Goal: Find specific page/section: Find specific page/section

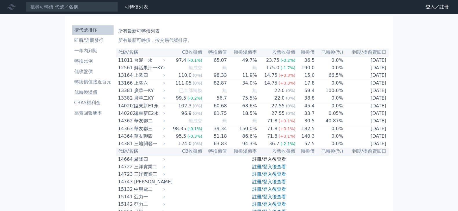
click at [278, 162] on link "註冊/登入後查看" at bounding box center [269, 159] width 34 height 5
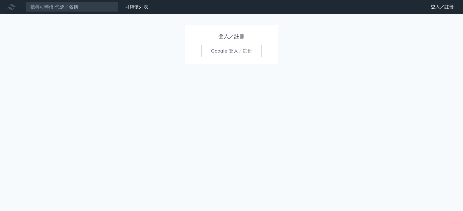
click at [228, 51] on link "Google 登入／註冊" at bounding box center [231, 51] width 60 height 12
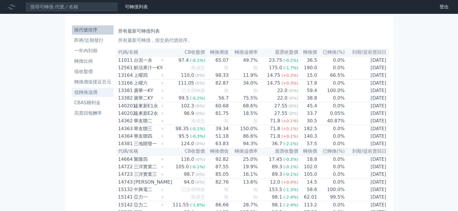
click at [88, 94] on li "低轉換溢價" at bounding box center [93, 92] width 42 height 7
